Goal: Transaction & Acquisition: Purchase product/service

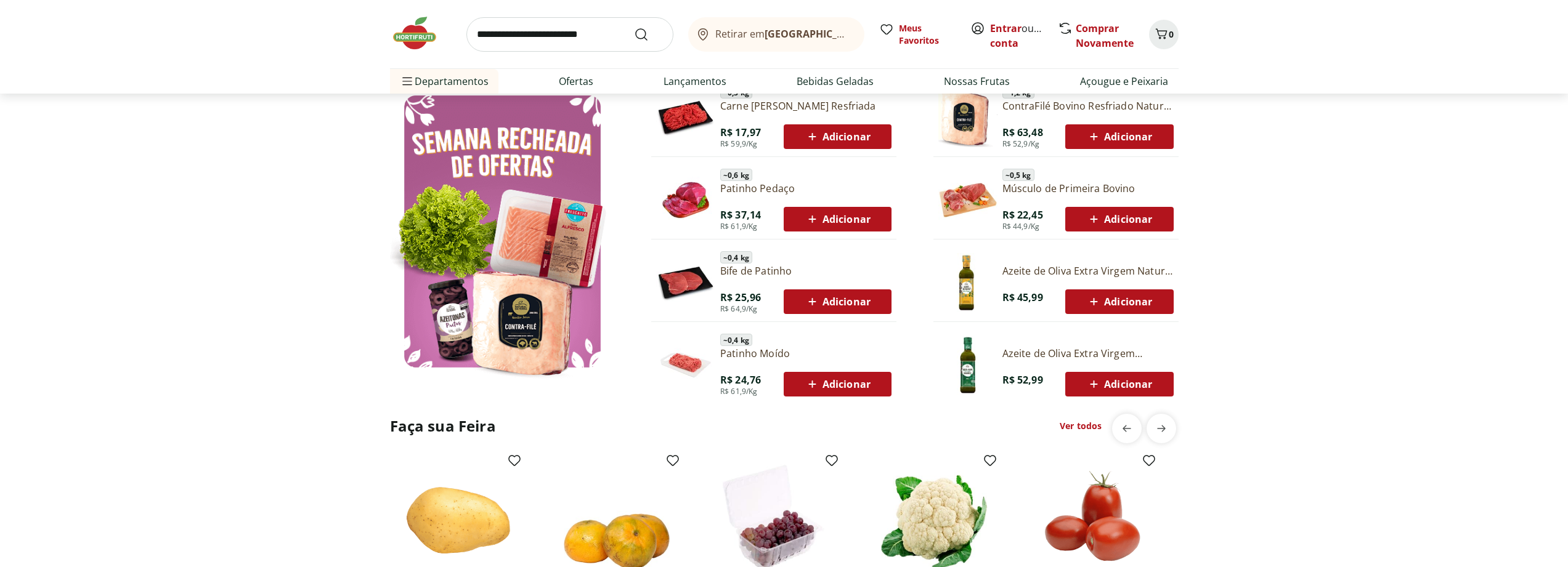
scroll to position [665, 0]
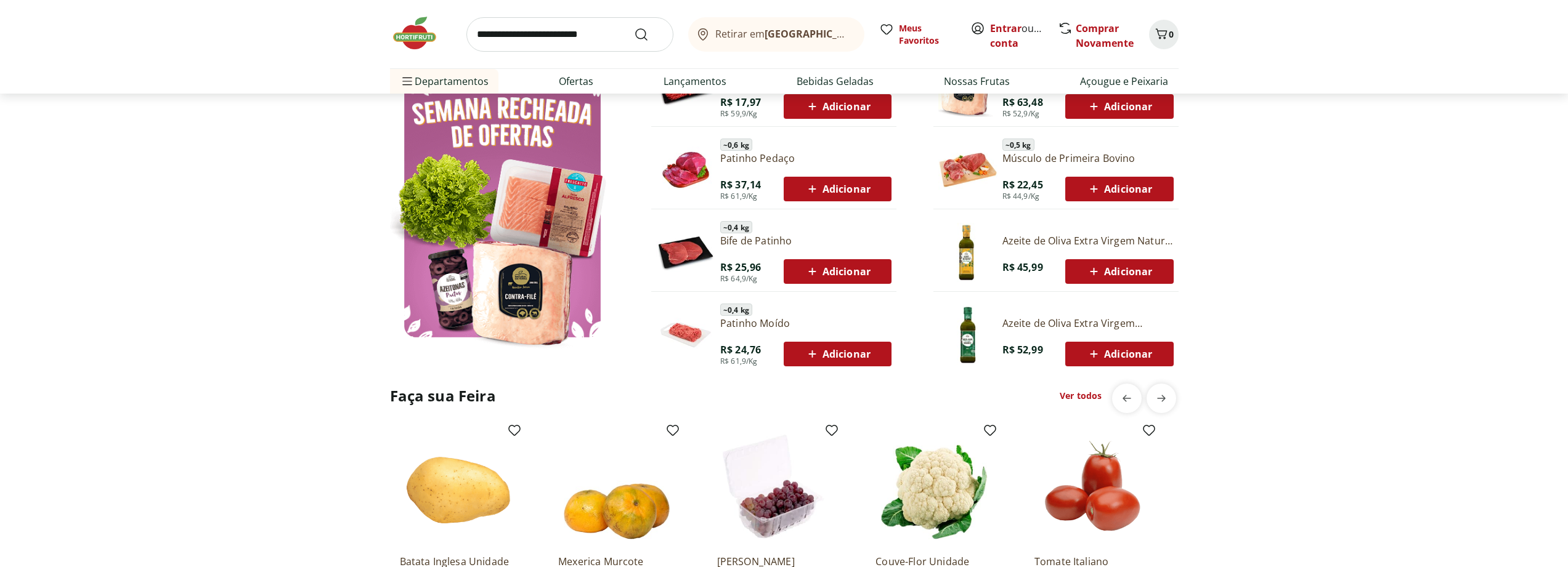
click at [1078, 397] on link "Ver todos" at bounding box center [1081, 396] width 42 height 13
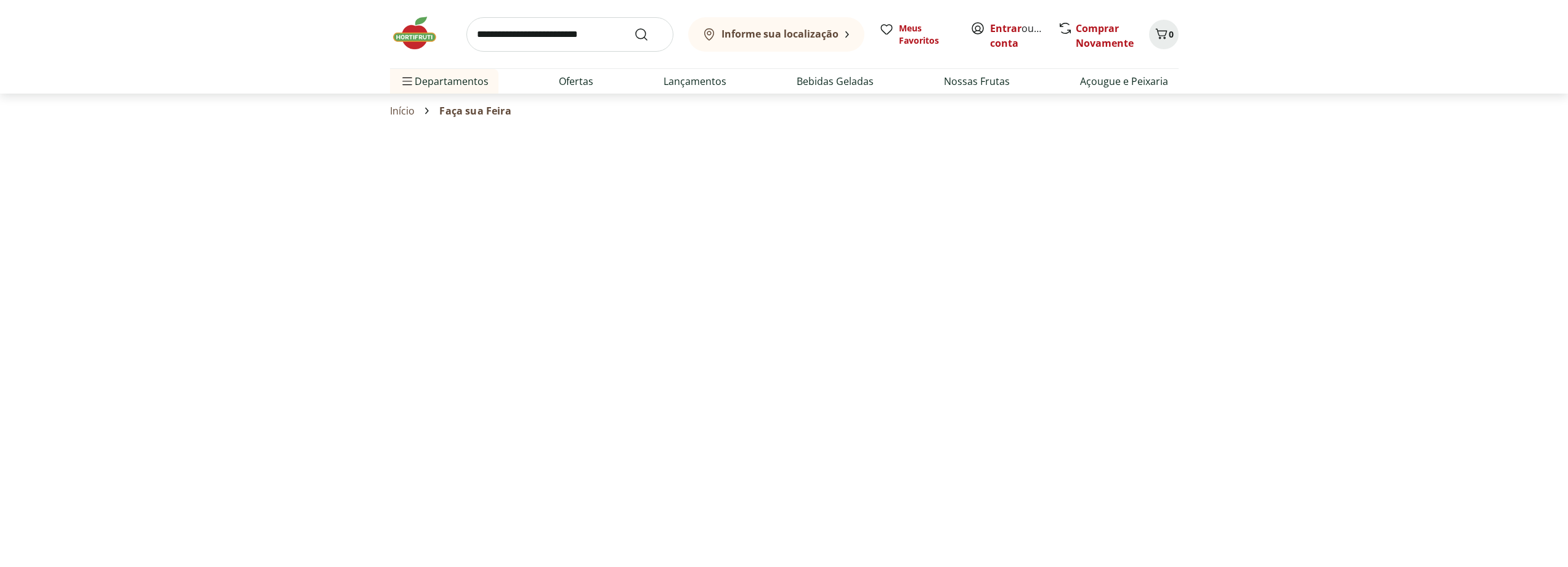
select select "**********"
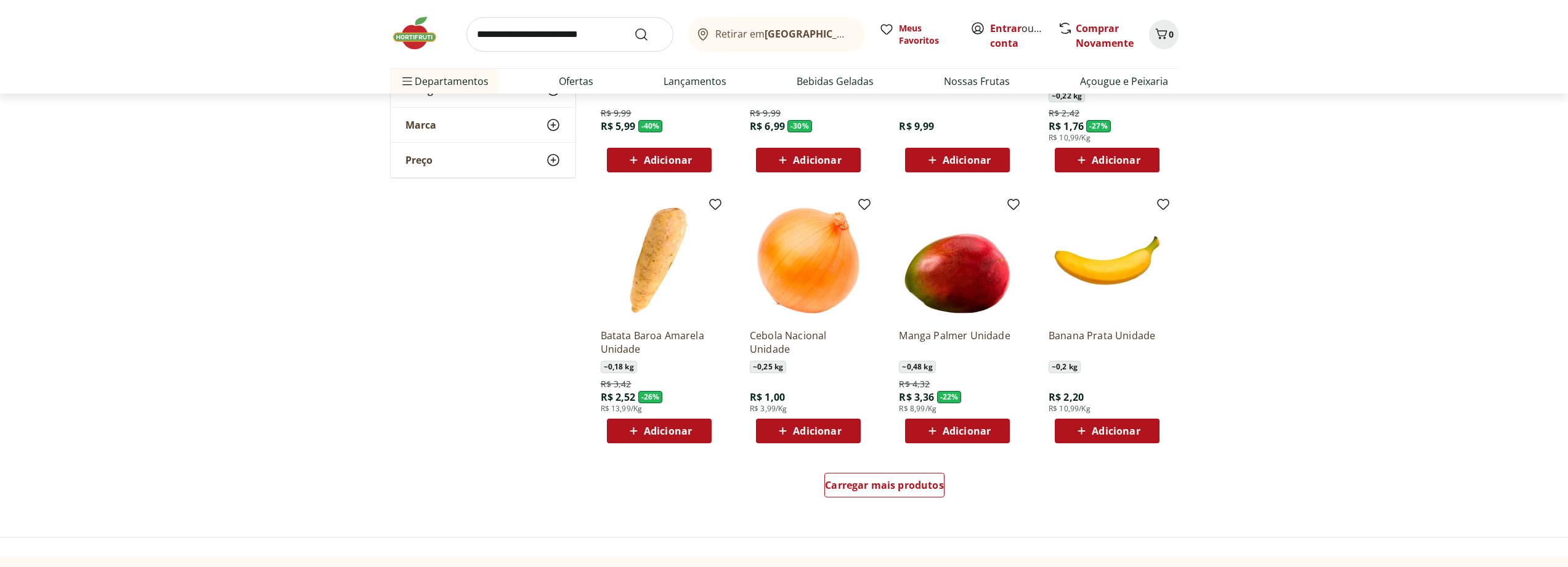
scroll to position [554, 0]
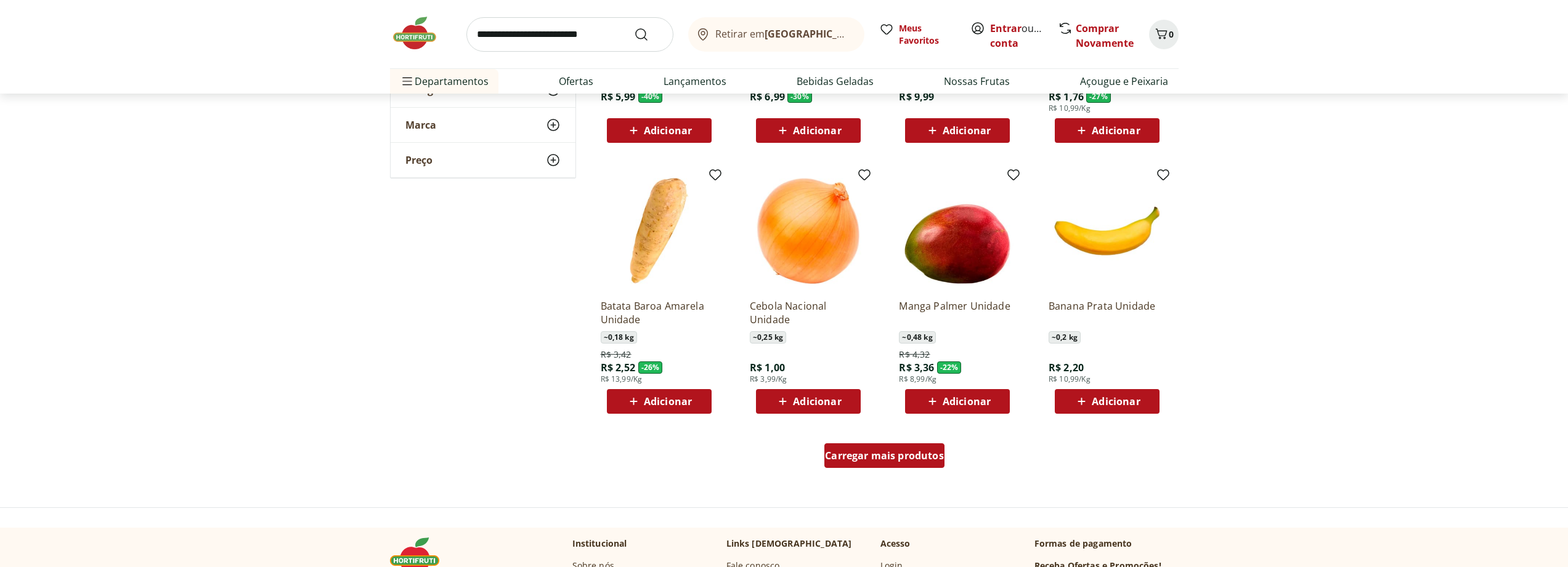
click at [897, 460] on span "Carregar mais produtos" at bounding box center [884, 455] width 119 height 10
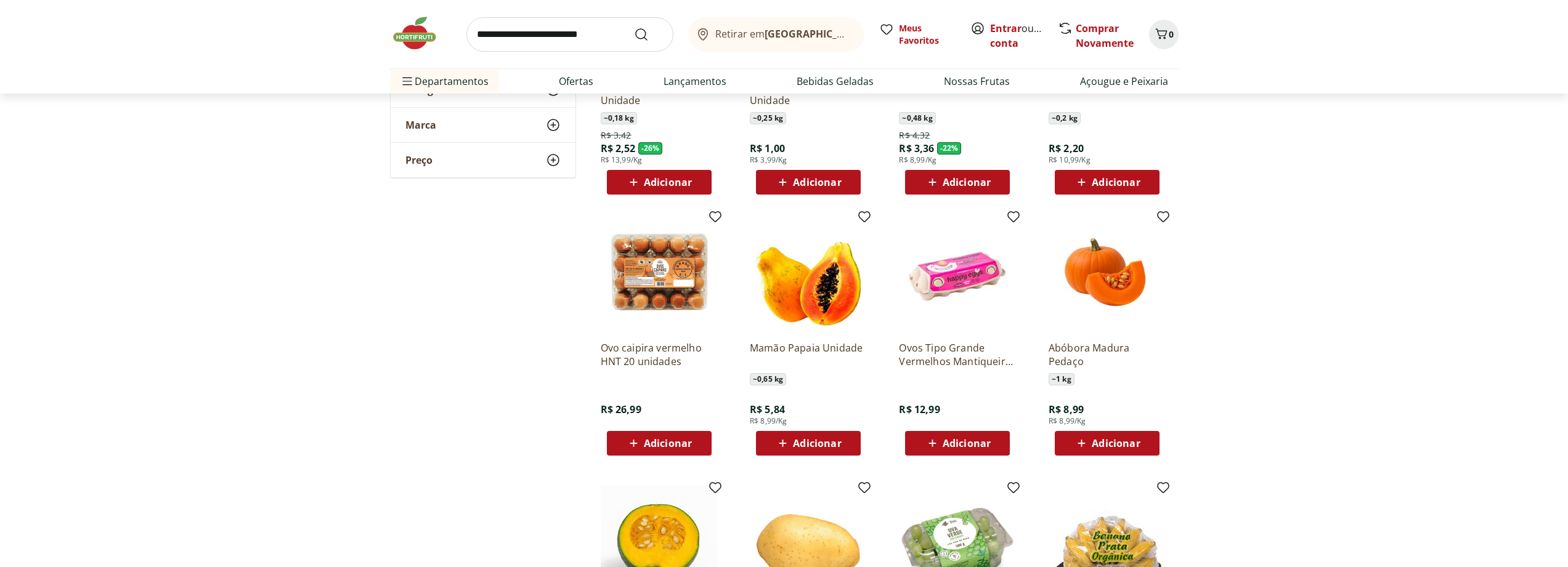
scroll to position [776, 0]
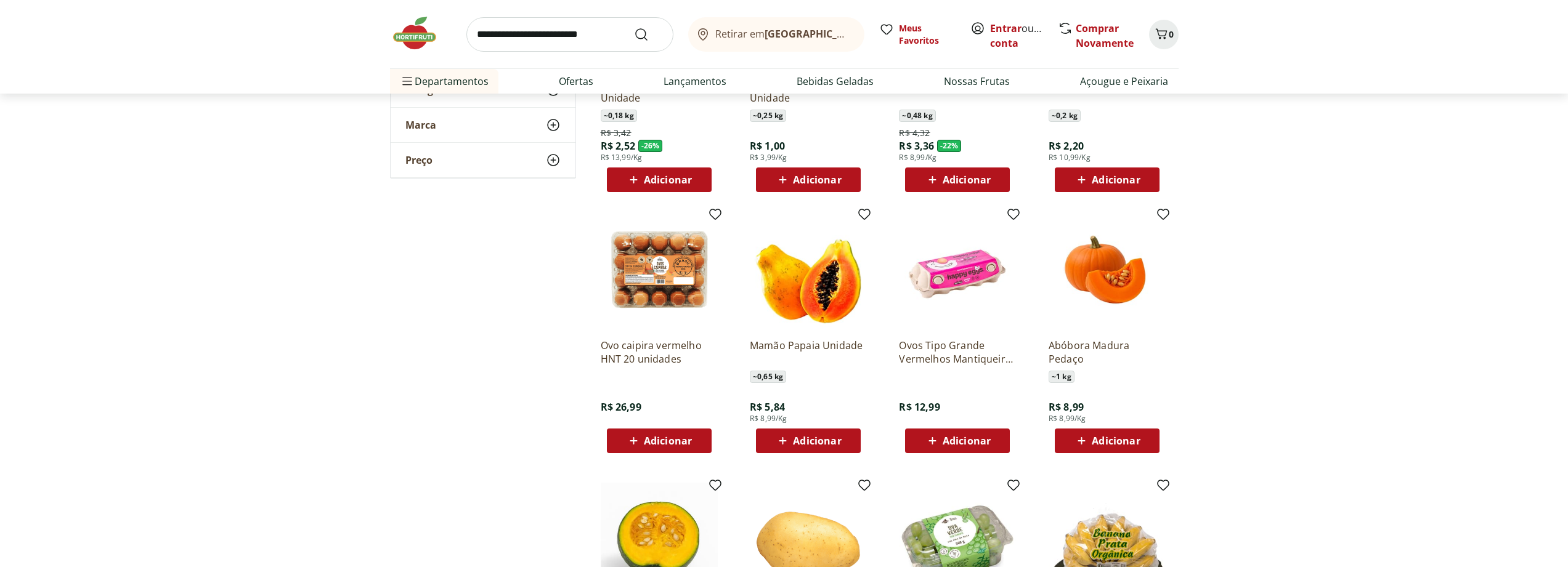
click at [812, 307] on img at bounding box center [808, 271] width 117 height 117
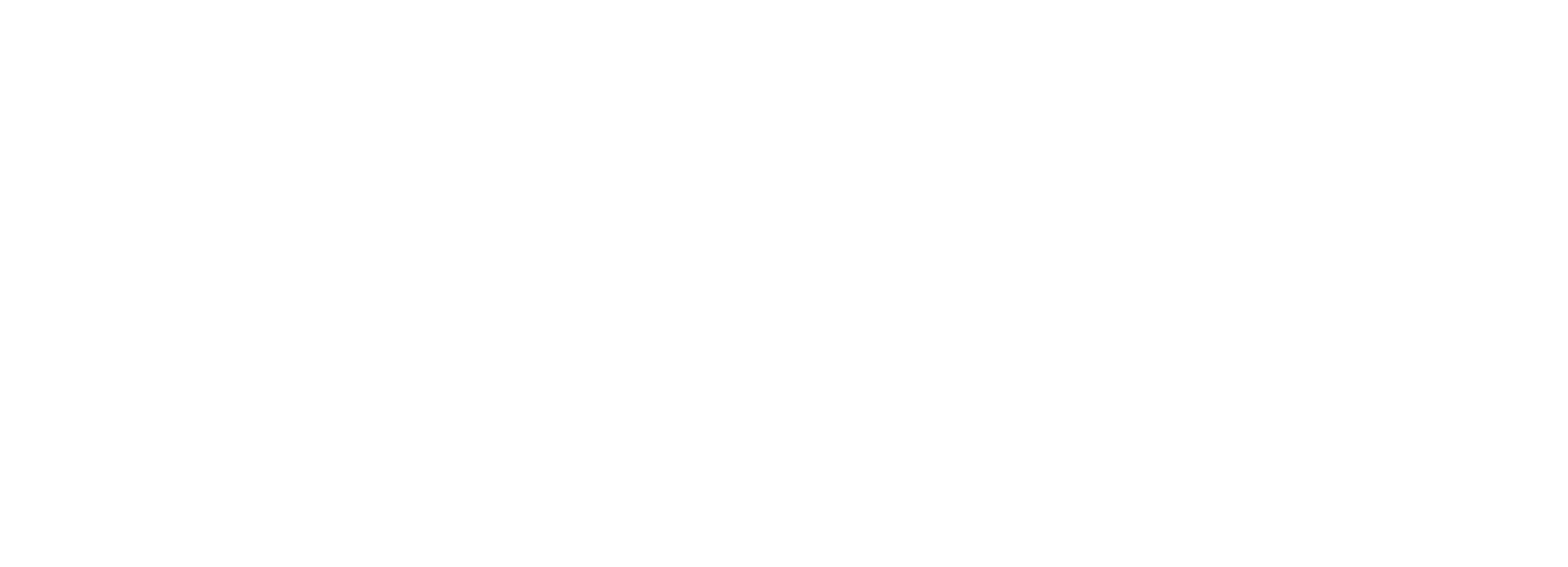
select select "**********"
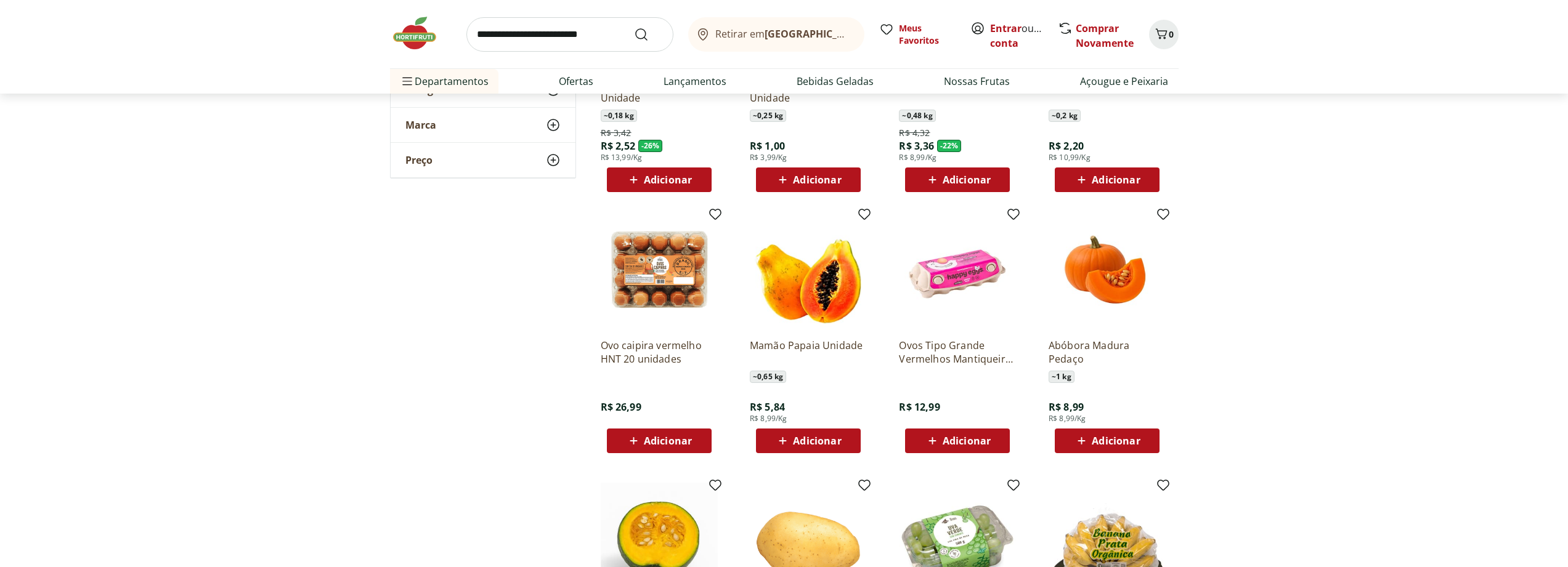
scroll to position [998, 0]
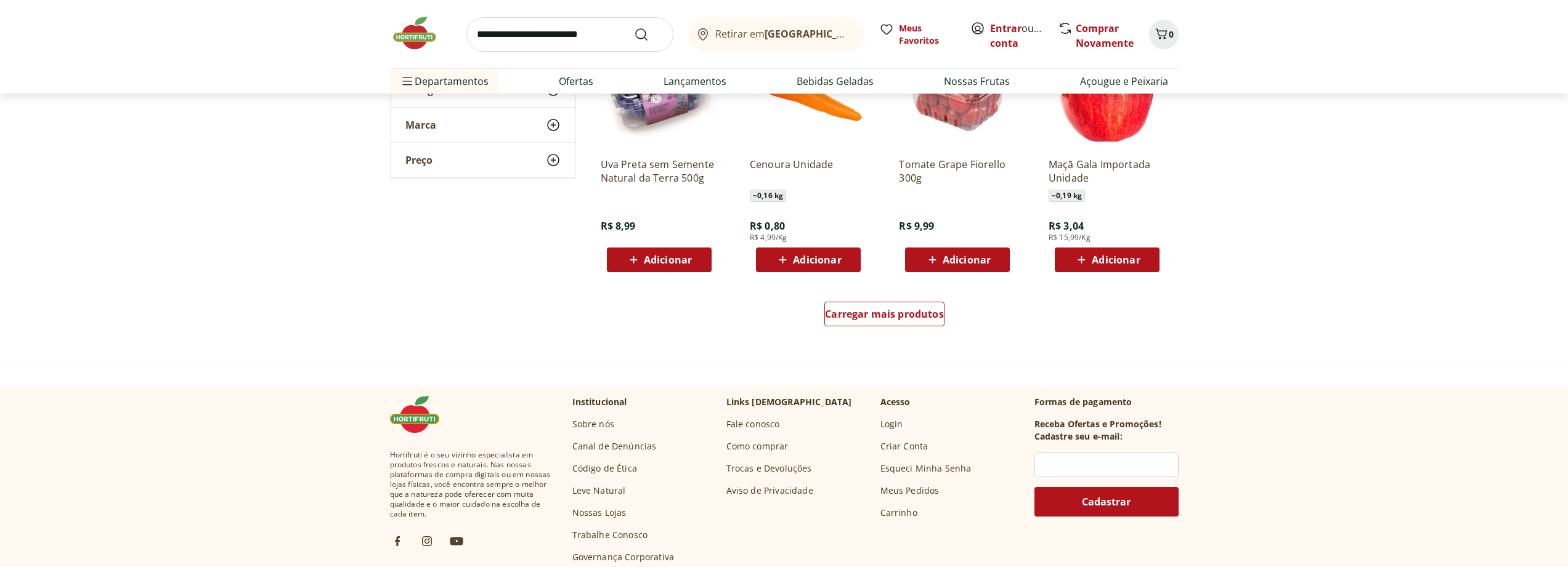
scroll to position [1551, 0]
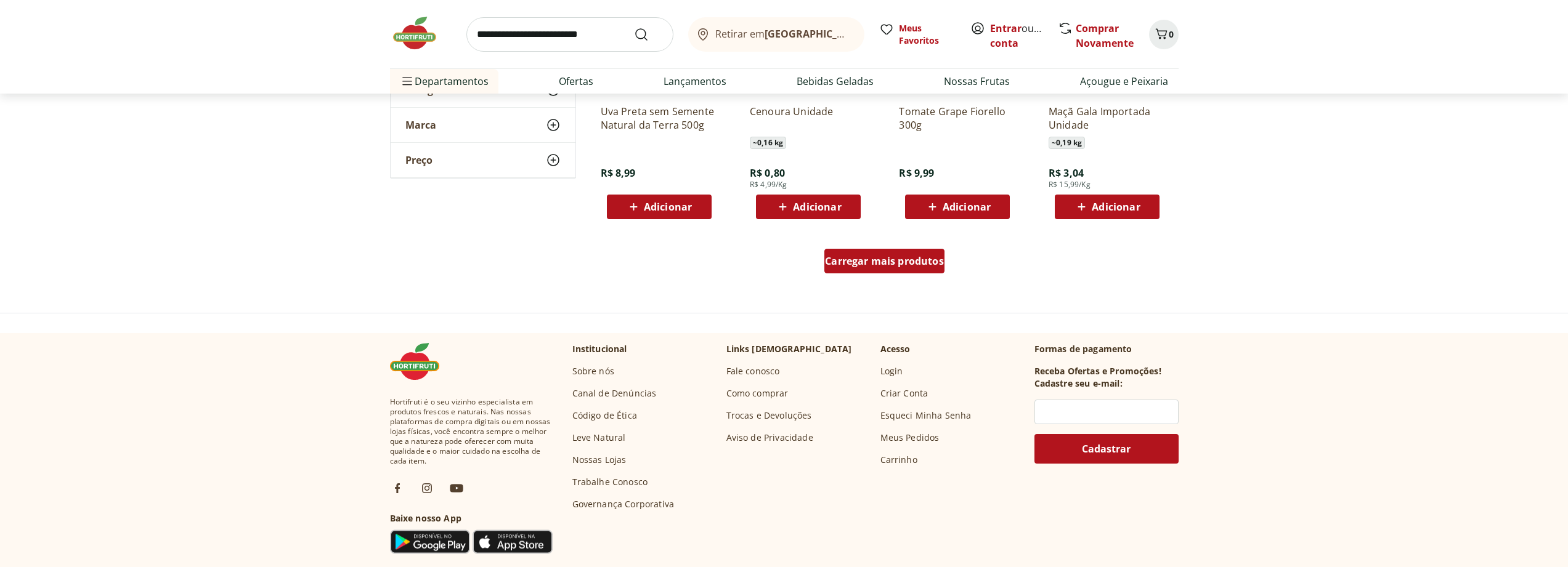
click at [850, 272] on div "Carregar mais produtos" at bounding box center [884, 261] width 120 height 24
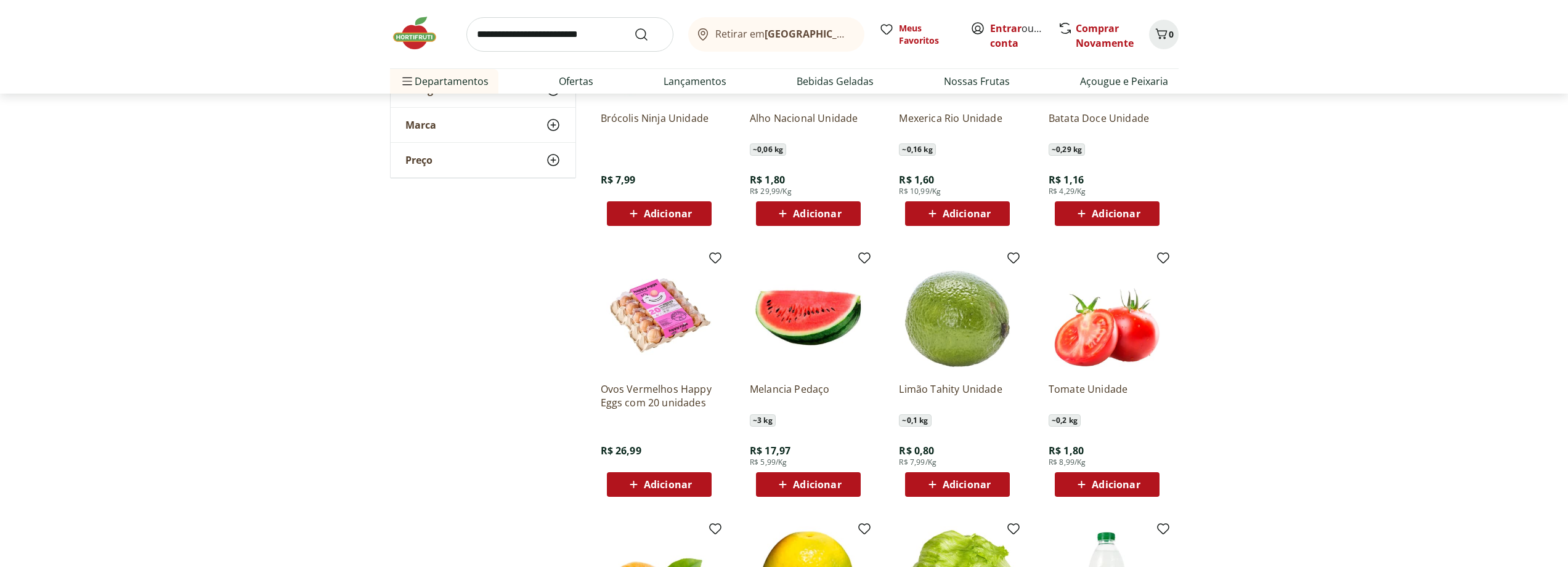
scroll to position [1884, 0]
